Goal: Check status: Check status

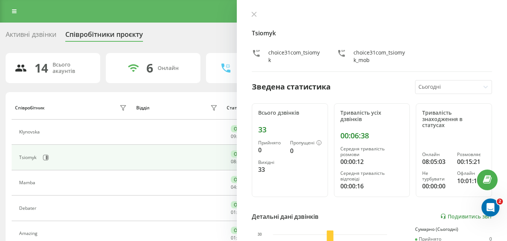
click at [282, 35] on h4 "Tsiomyk" at bounding box center [372, 33] width 240 height 9
